Goal: Transaction & Acquisition: Purchase product/service

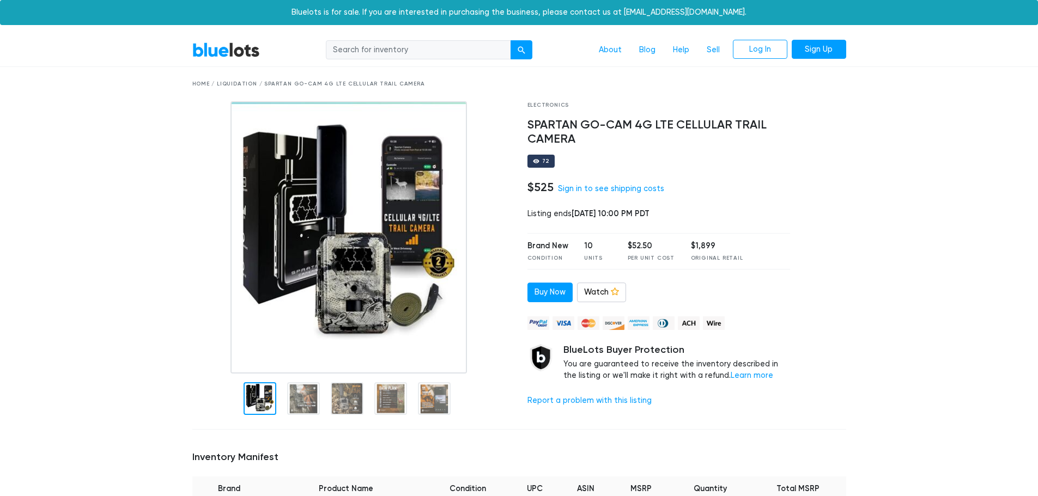
scroll to position [34, 0]
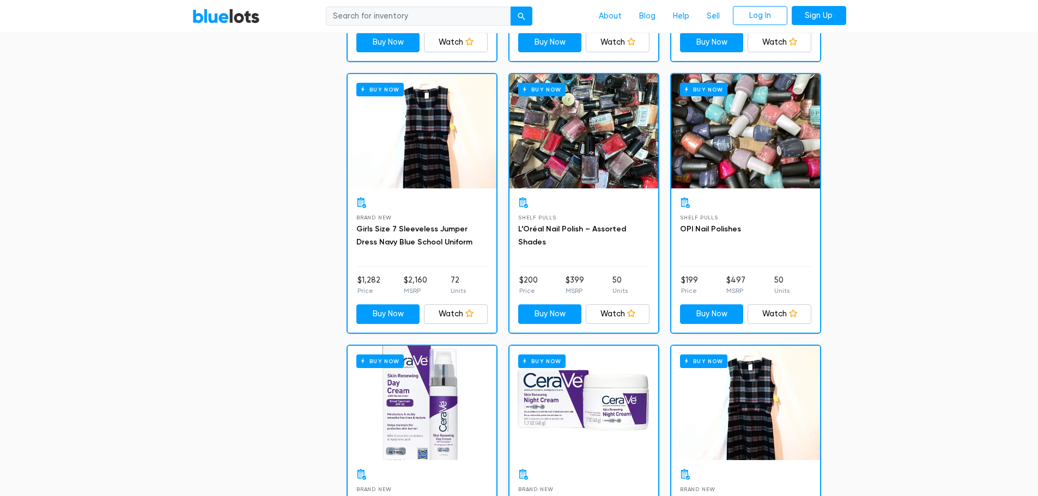
scroll to position [2542, 0]
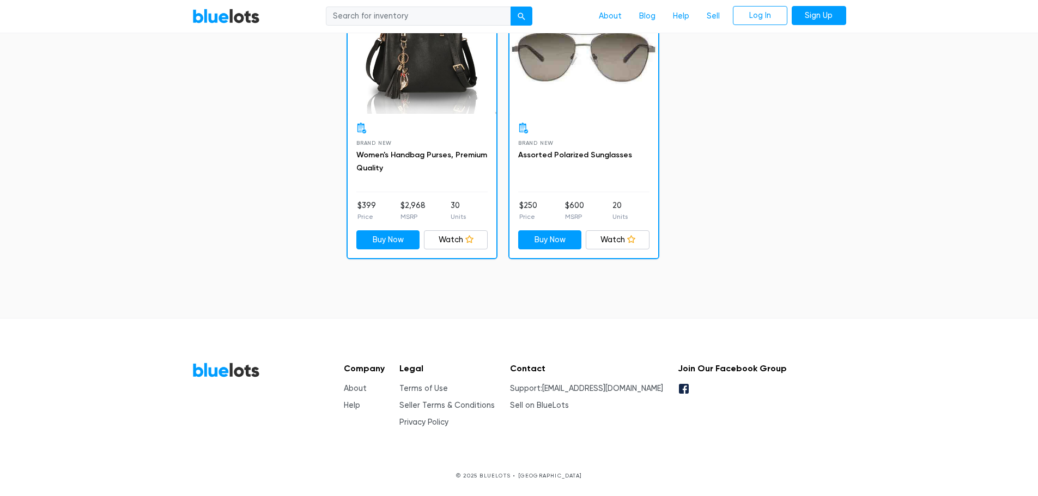
click at [429, 196] on div "Brand New Women's Handbag Purses, Premium Quality $399 Price $2,968 MSRP 30 Uni…" at bounding box center [421, 186] width 149 height 144
click at [397, 94] on div "Buy Now" at bounding box center [421, 56] width 149 height 114
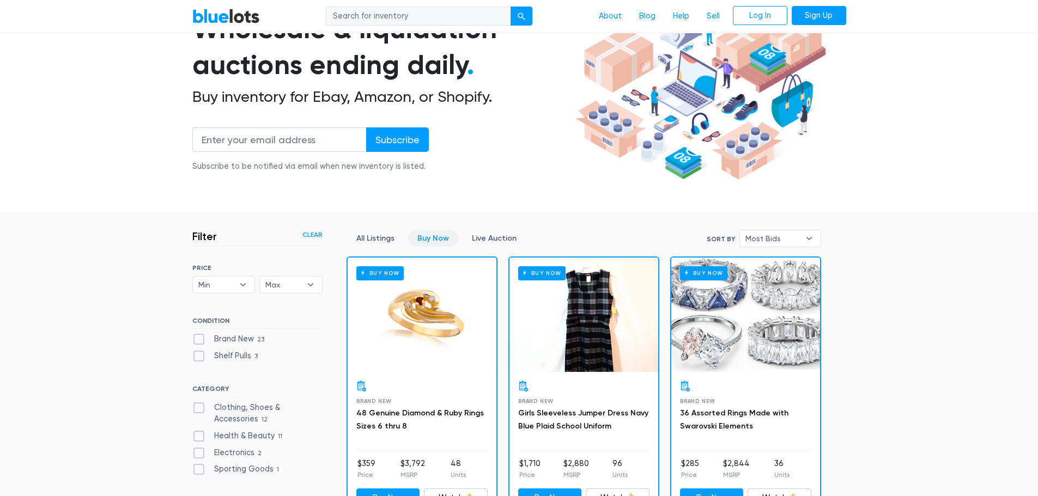
scroll to position [109, 0]
click at [380, 234] on link "All Listings" at bounding box center [375, 237] width 57 height 17
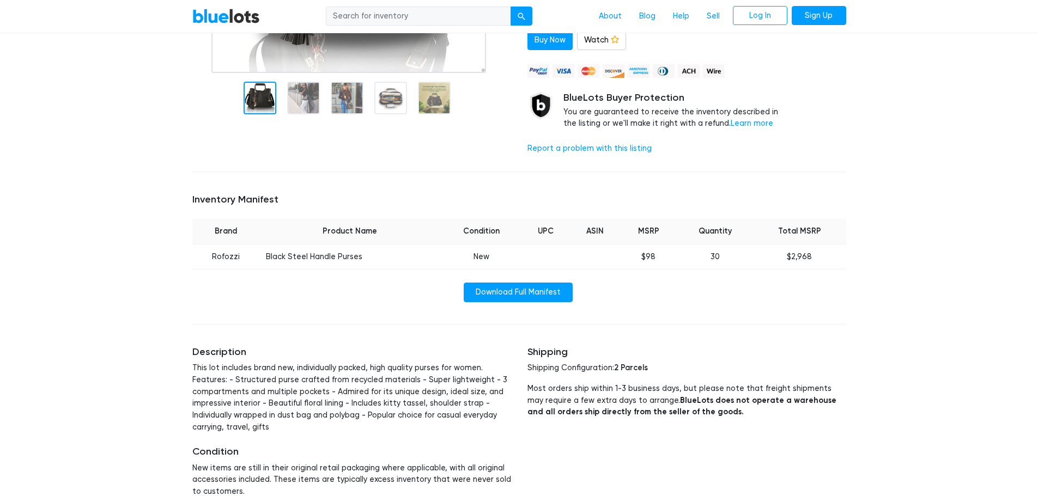
scroll to position [218, 0]
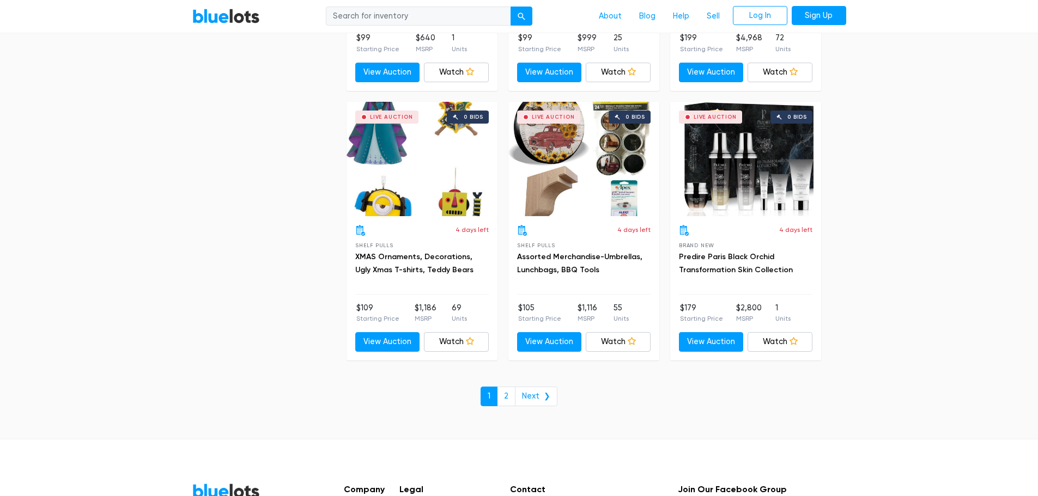
scroll to position [4577, 0]
